Goal: Check status: Check status

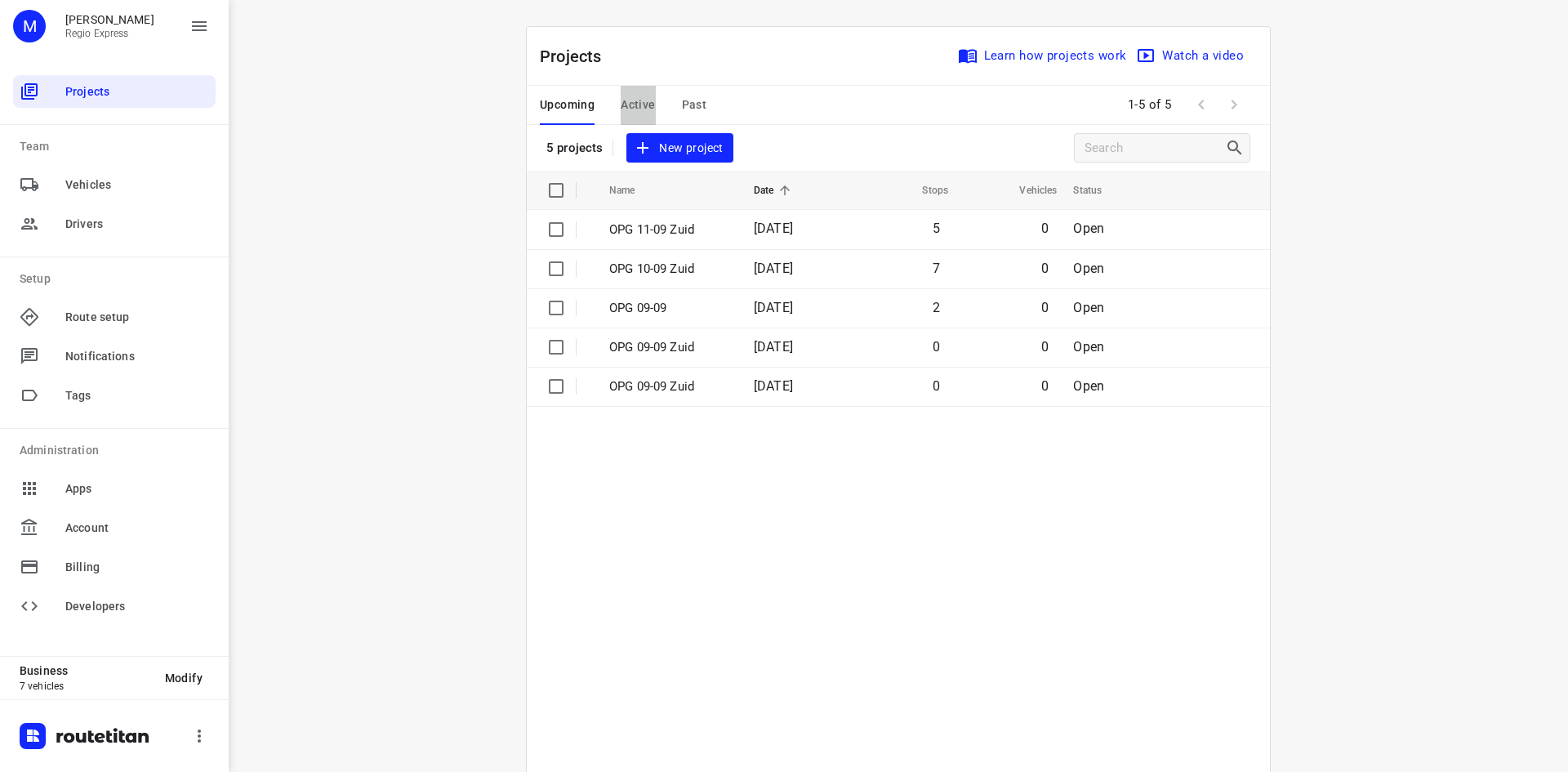
click at [631, 97] on span "Active" at bounding box center [637, 104] width 34 height 20
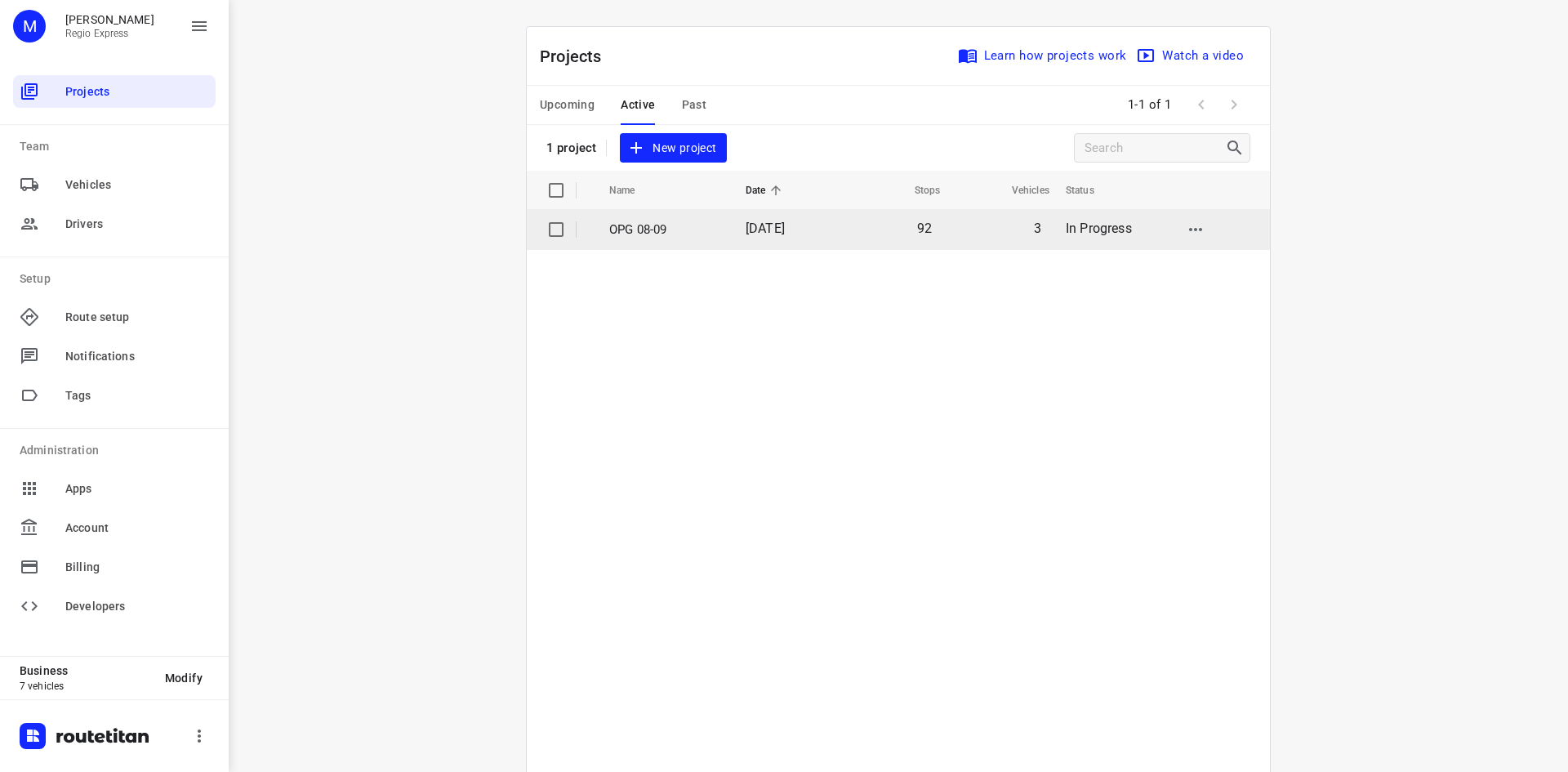
click at [757, 244] on td "08 Sep 2025" at bounding box center [785, 229] width 105 height 39
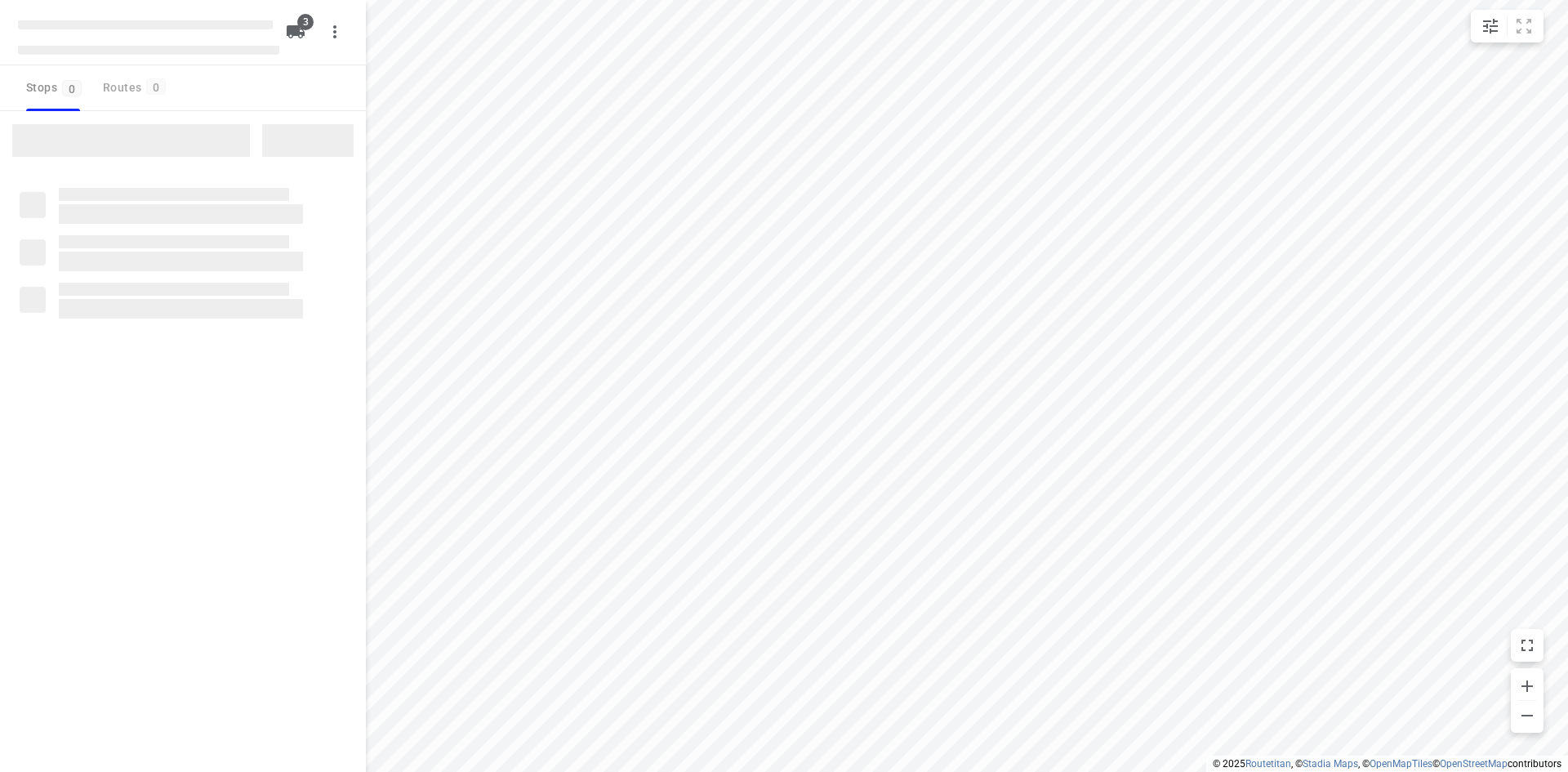
type input "distance"
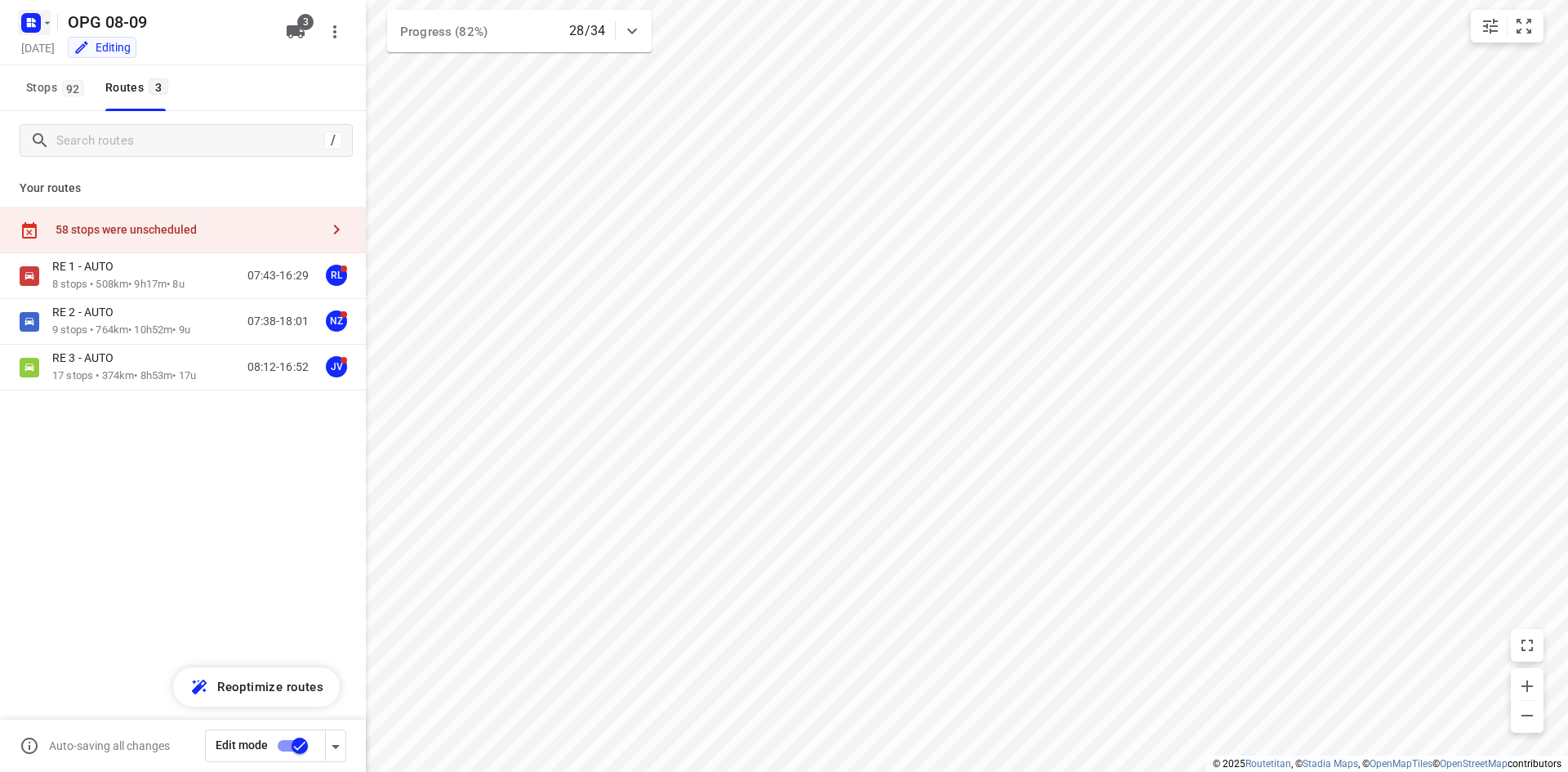
click at [25, 21] on rect "button" at bounding box center [31, 23] width 19 height 19
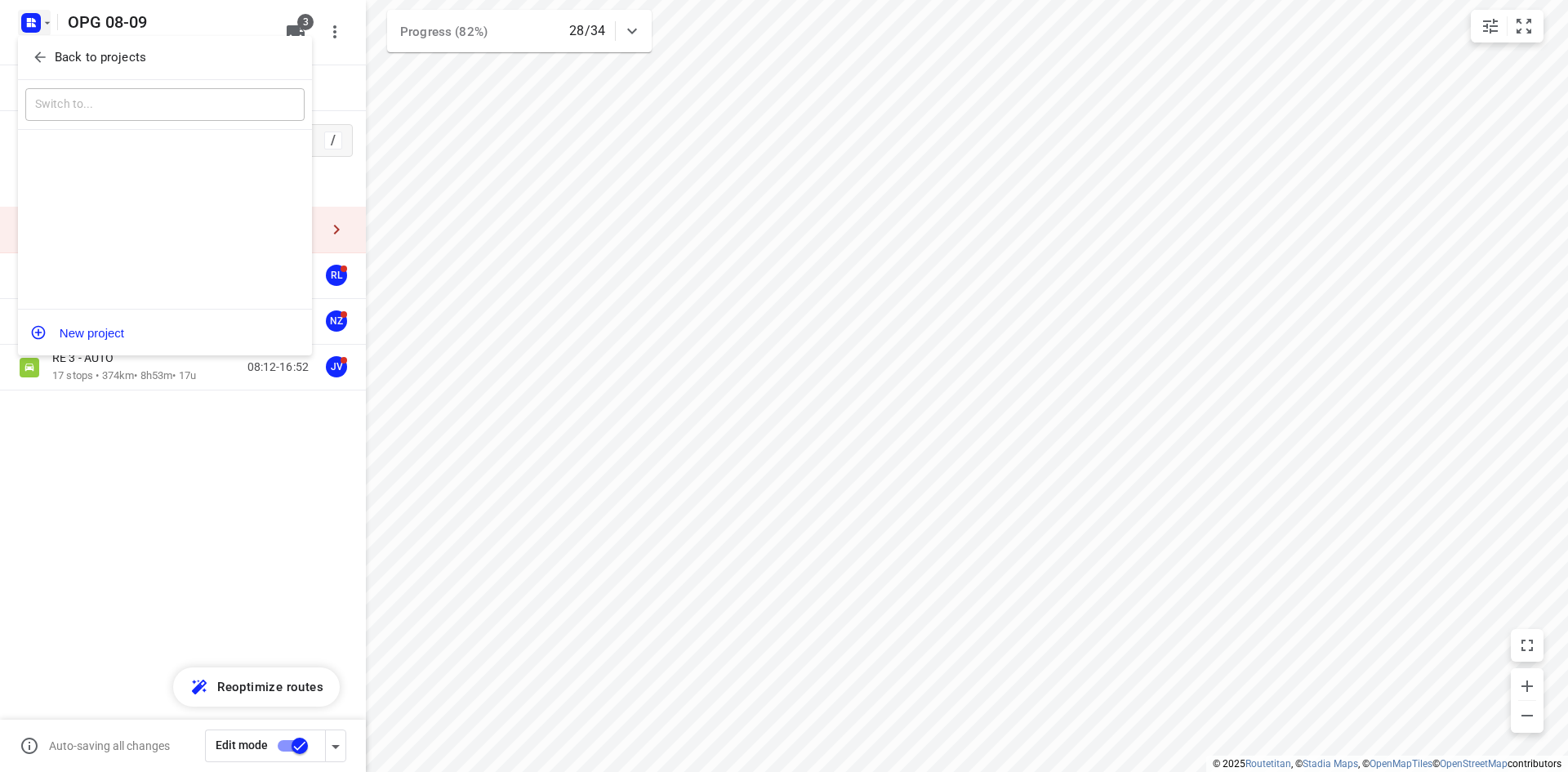
click at [39, 52] on icon "button" at bounding box center [39, 57] width 17 height 17
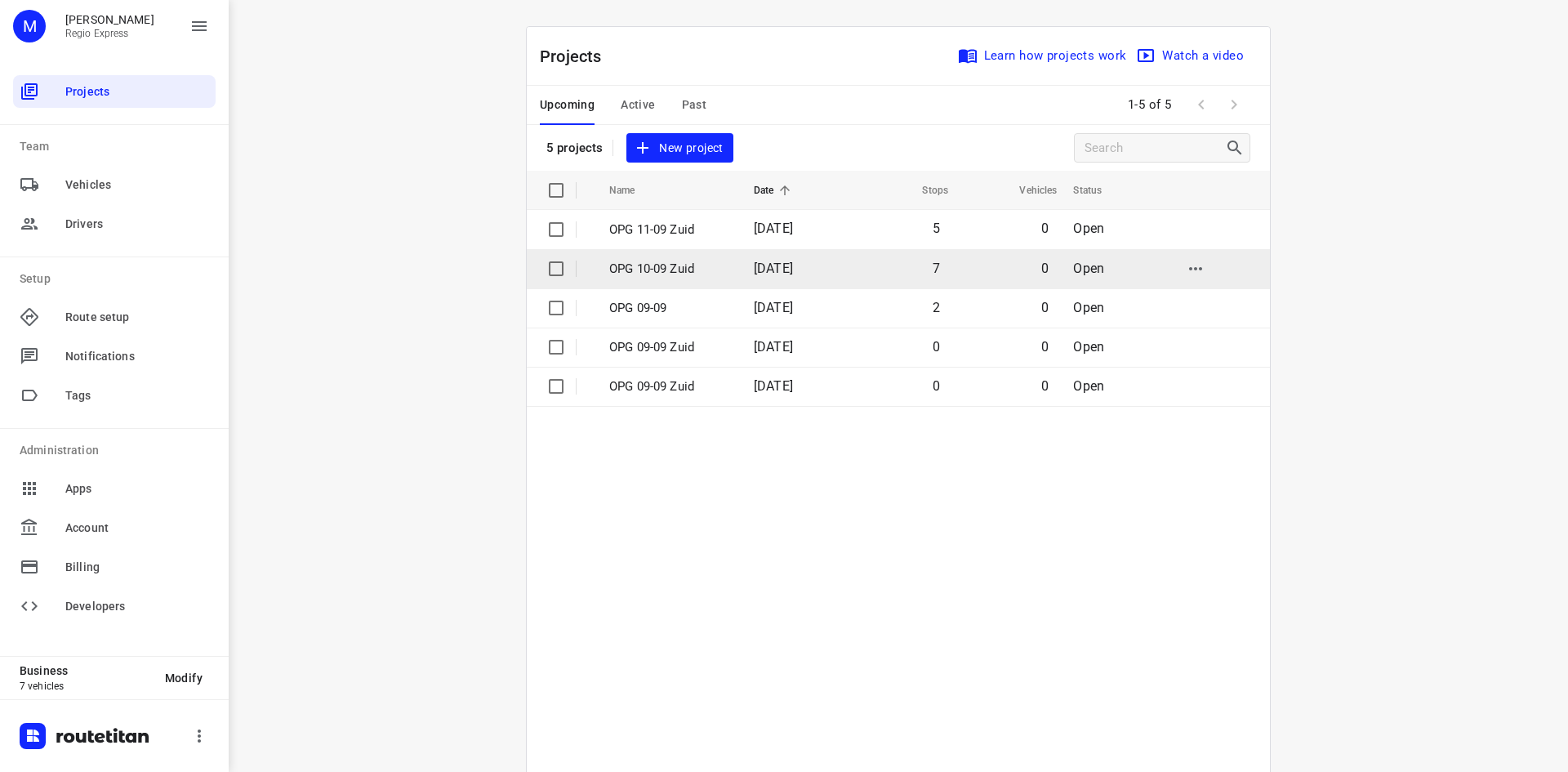
click at [684, 255] on td "OPG 10-09 Zuid" at bounding box center [667, 268] width 147 height 39
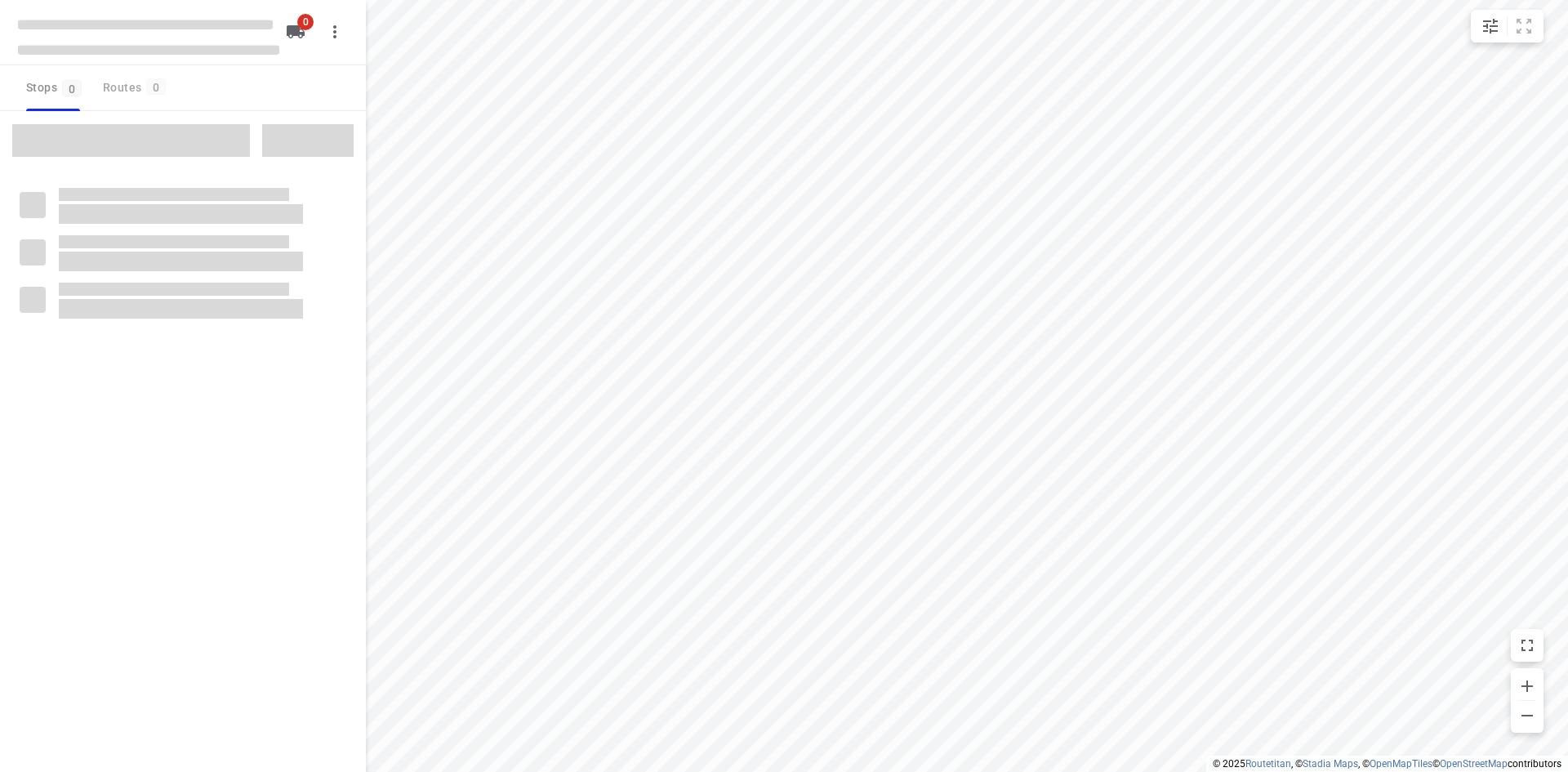
type input "distance"
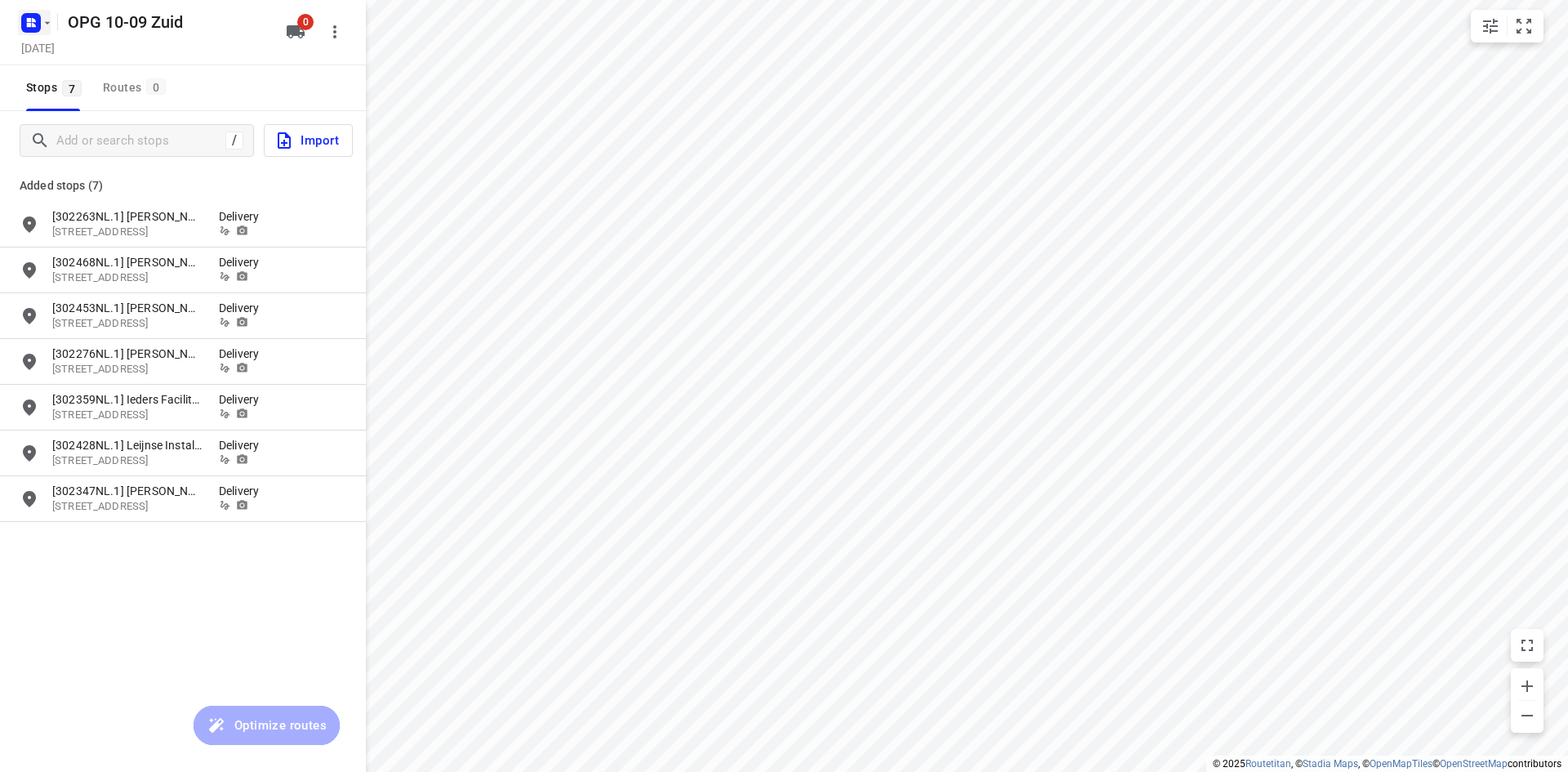
click at [37, 32] on rect "button" at bounding box center [31, 23] width 19 height 19
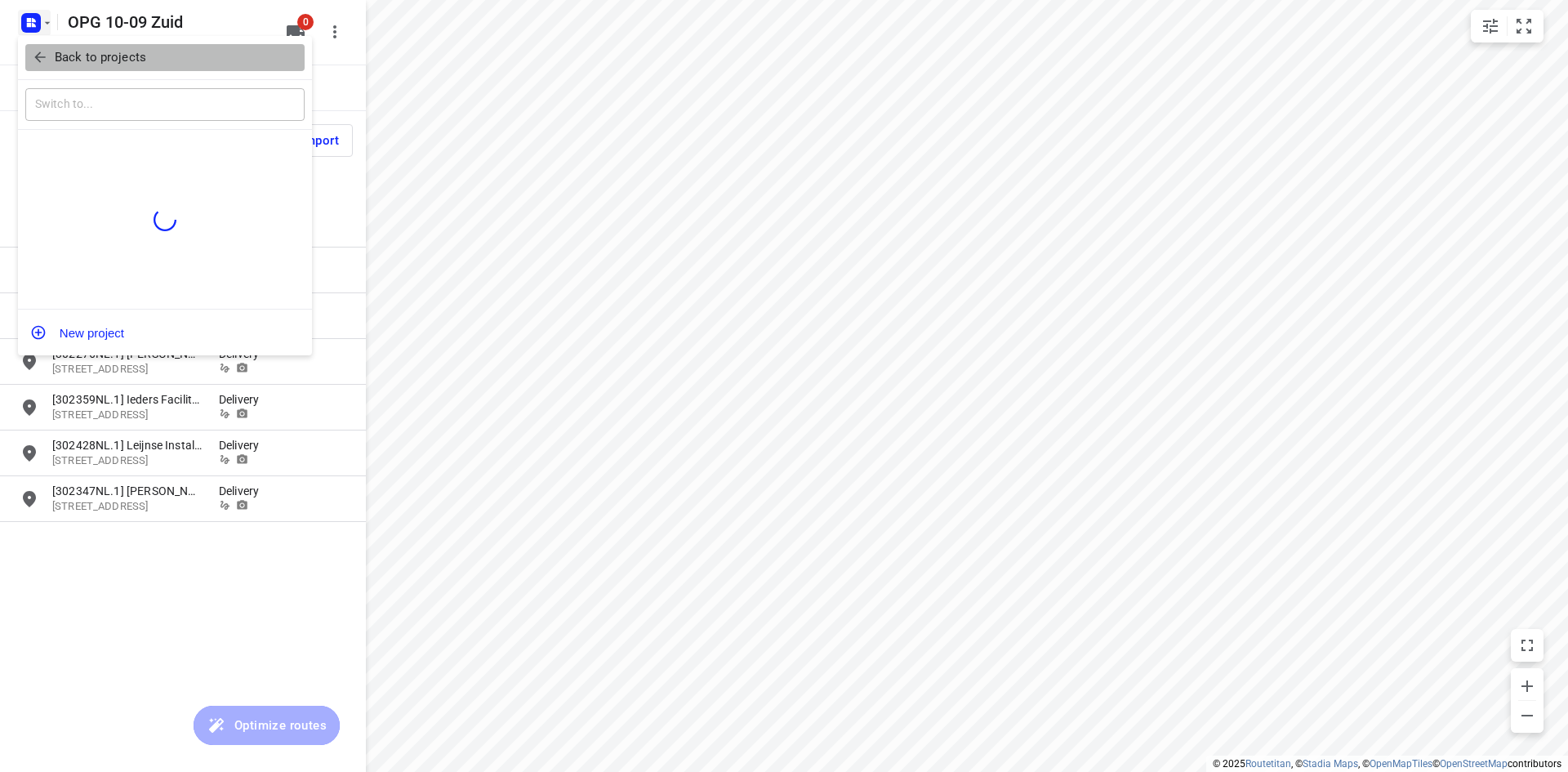
click at [41, 54] on icon "button" at bounding box center [39, 57] width 17 height 17
